Goal: Information Seeking & Learning: Learn about a topic

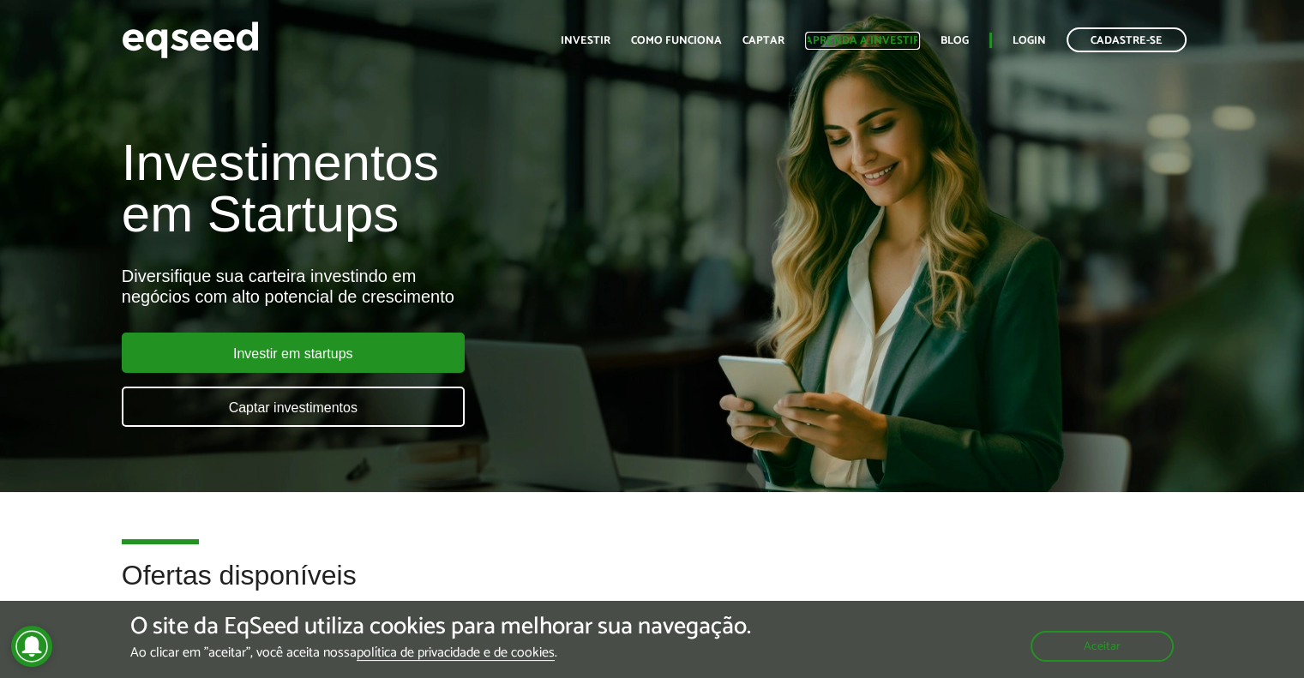
click at [907, 35] on link "Aprenda a investir" at bounding box center [862, 40] width 115 height 11
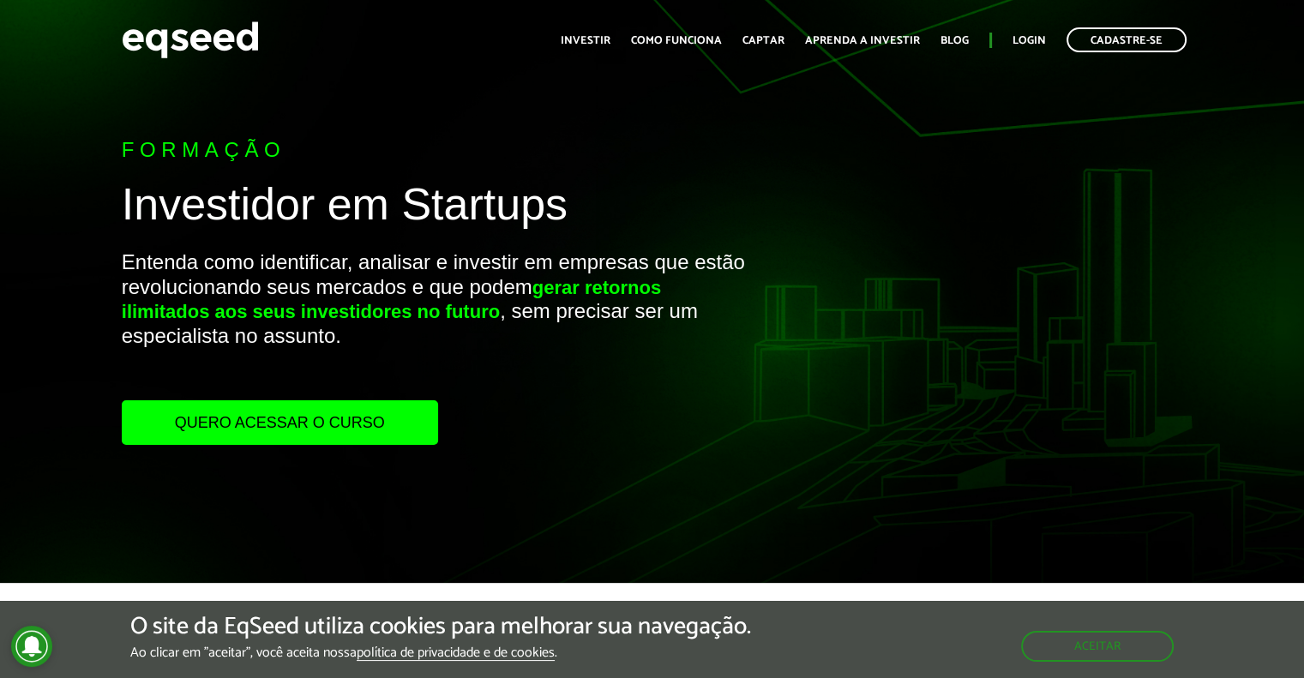
click at [358, 413] on link "Quero acessar o curso" at bounding box center [280, 422] width 316 height 45
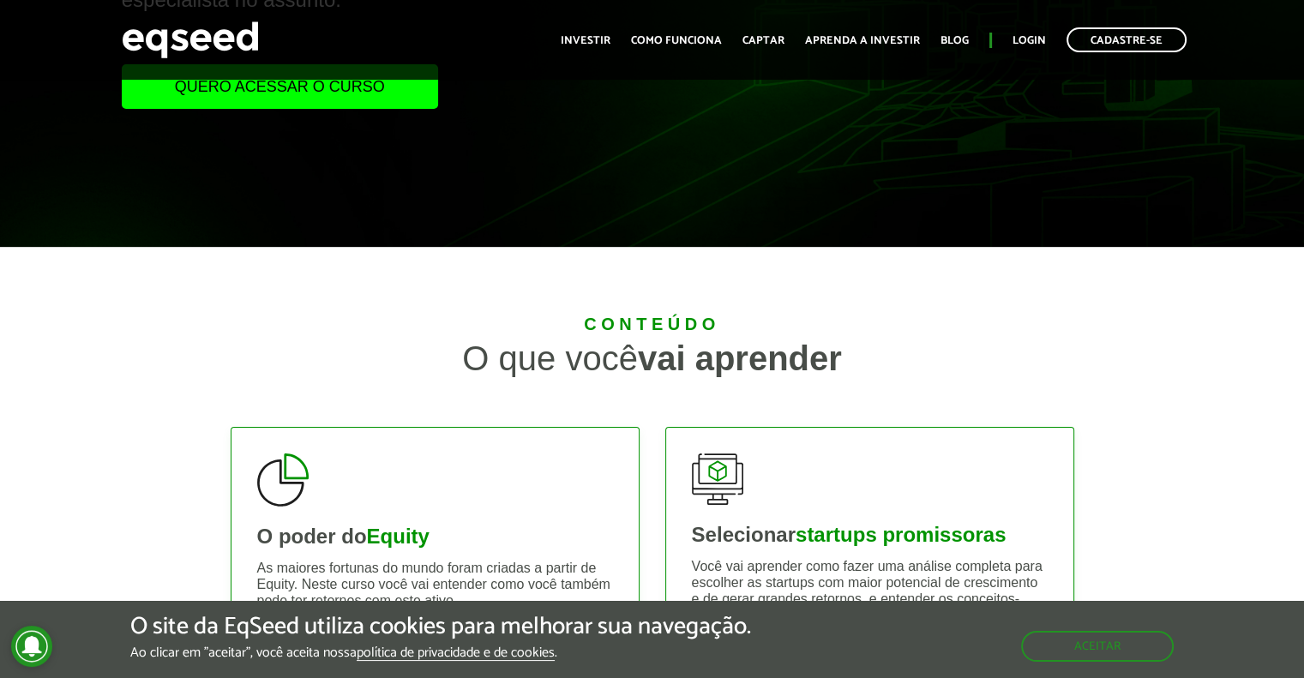
scroll to position [374, 0]
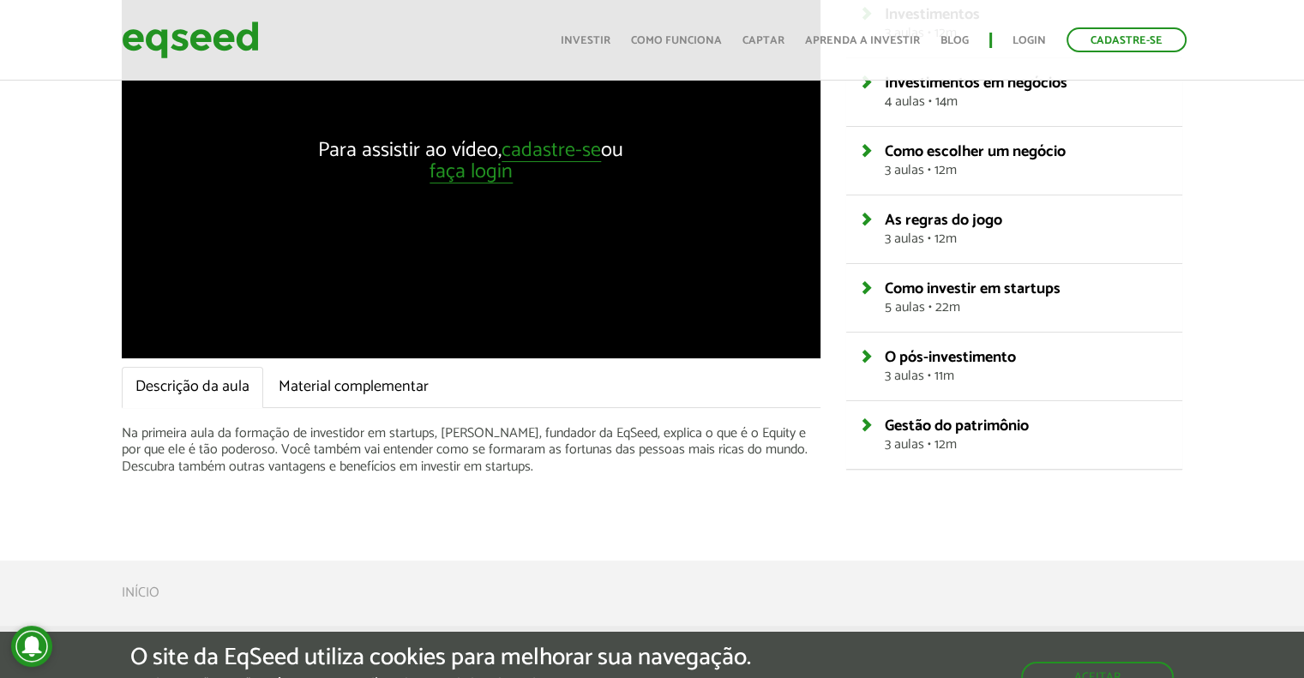
scroll to position [247, 0]
